Goal: Navigation & Orientation: Understand site structure

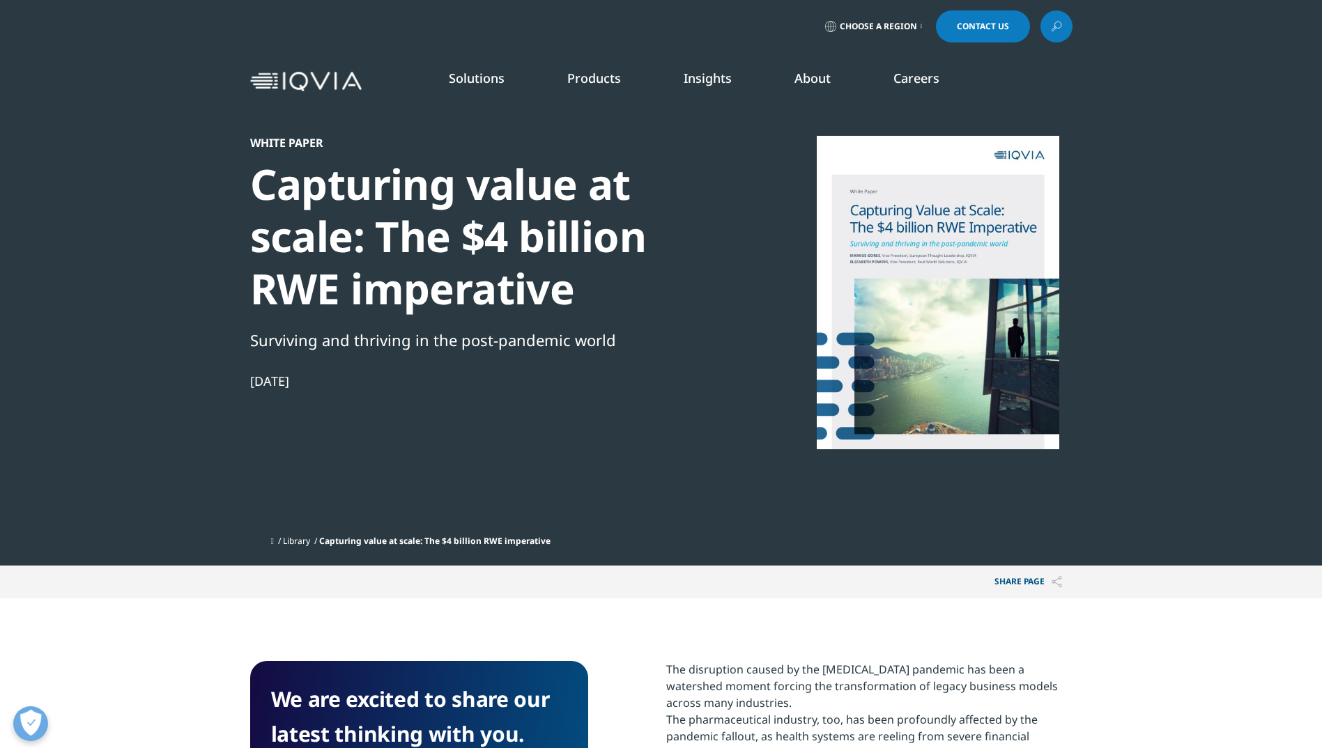
click at [406, 213] on link "Our Impact" at bounding box center [533, 213] width 316 height 15
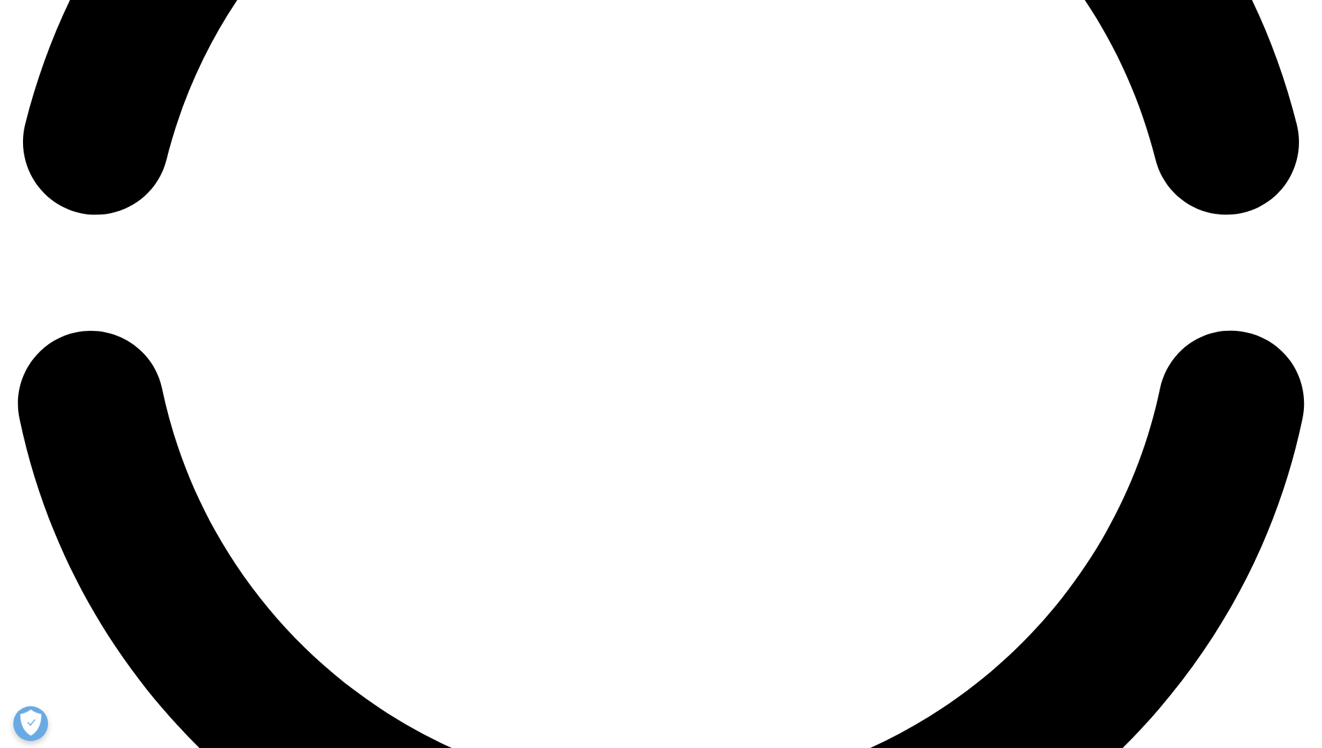
scroll to position [3035, 0]
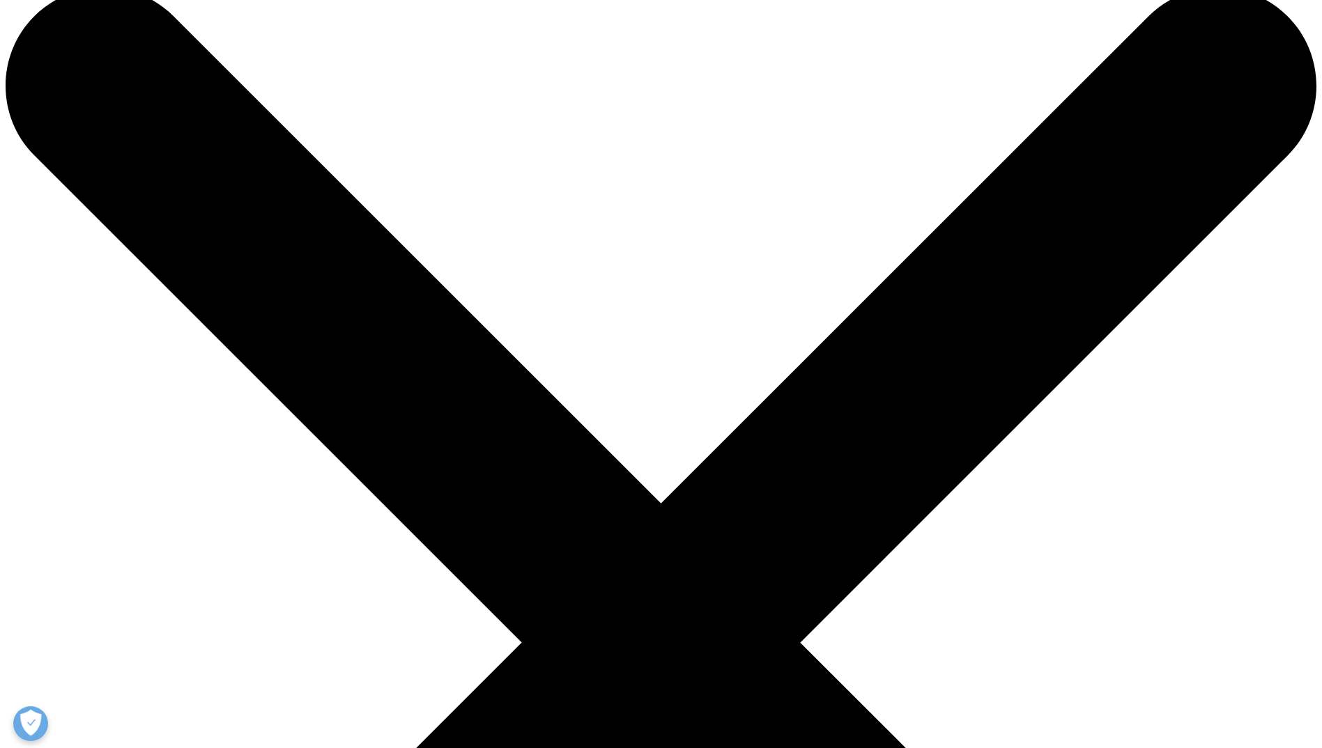
scroll to position [0, 0]
